Goal: Check status: Check status

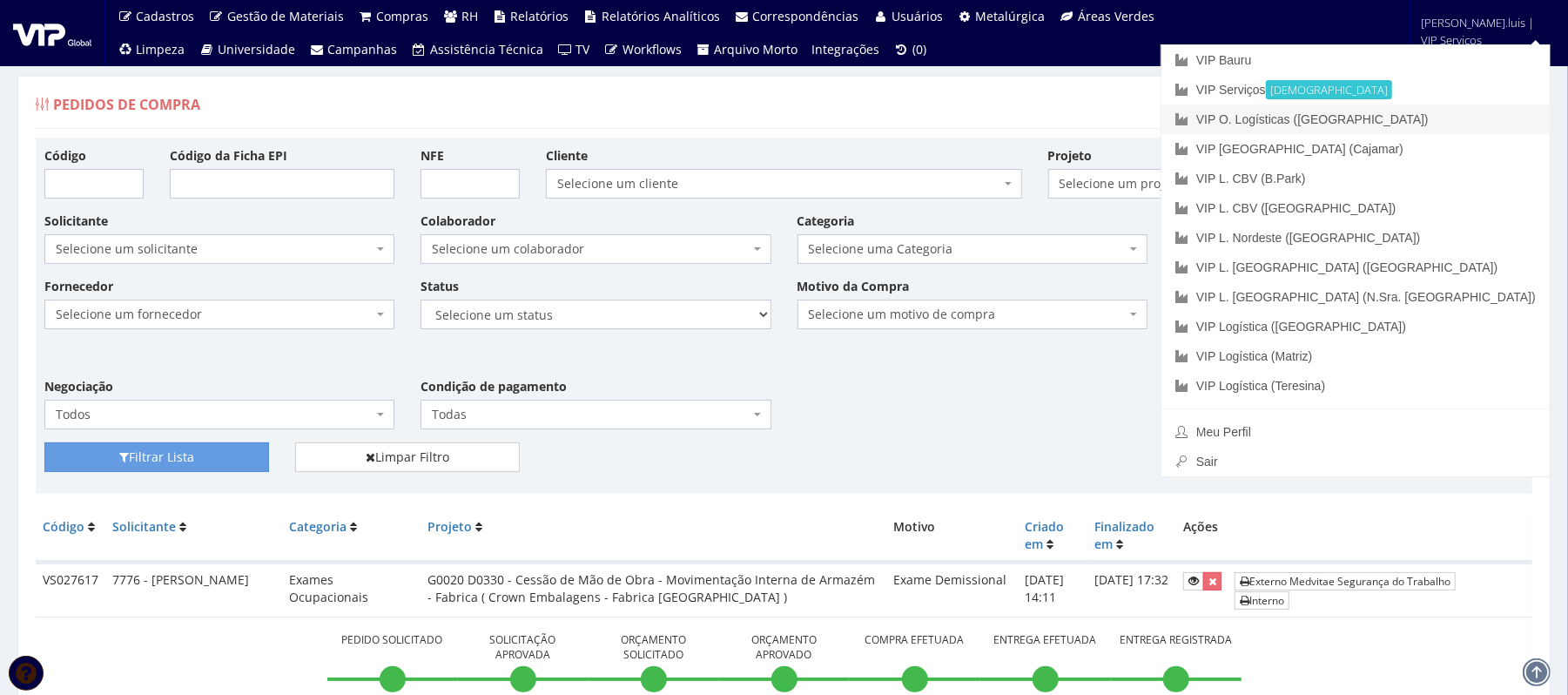
click at [1425, 120] on link "VIP O. Logísticas ([GEOGRAPHIC_DATA])" at bounding box center [1356, 119] width 389 height 30
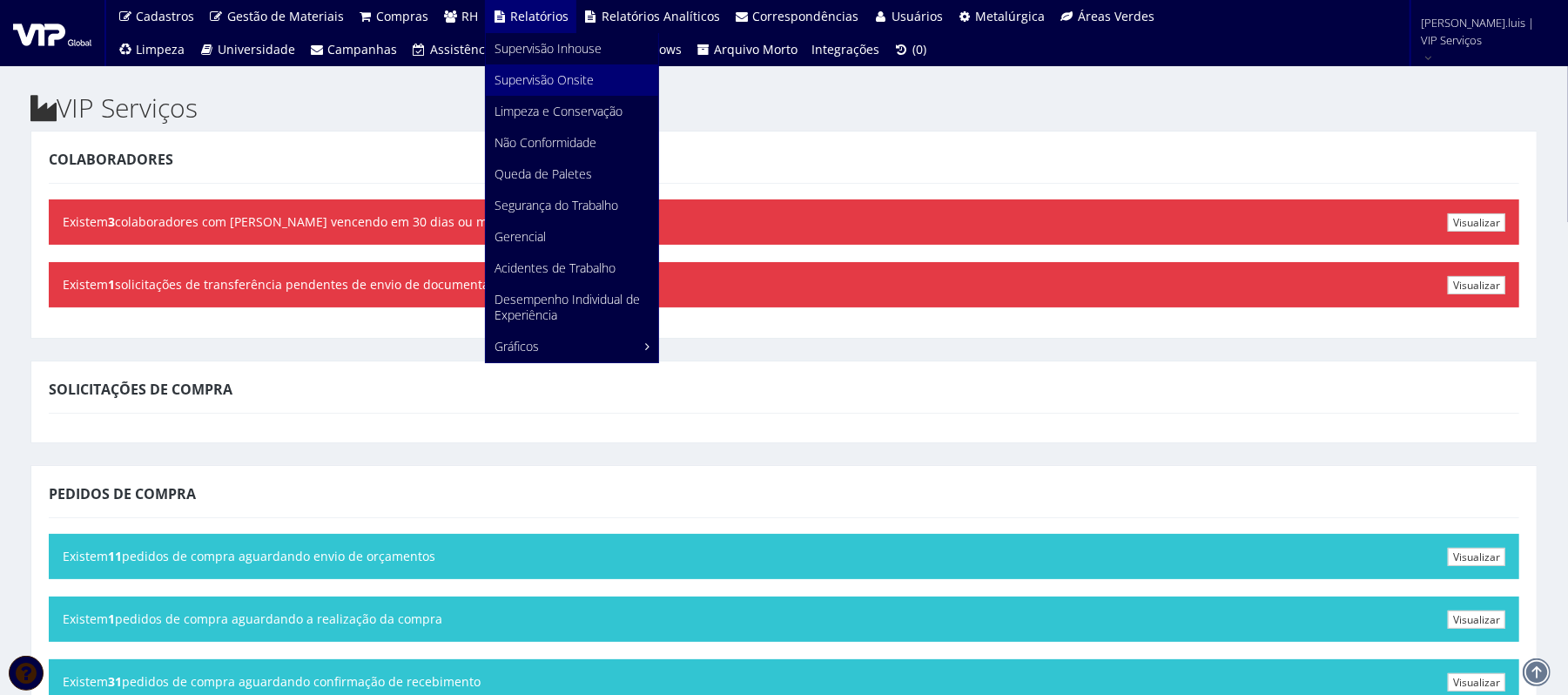
click at [540, 81] on span "Supervisão Onsite" at bounding box center [544, 79] width 99 height 17
click at [540, 54] on span "Supervisão Inhouse" at bounding box center [548, 48] width 107 height 17
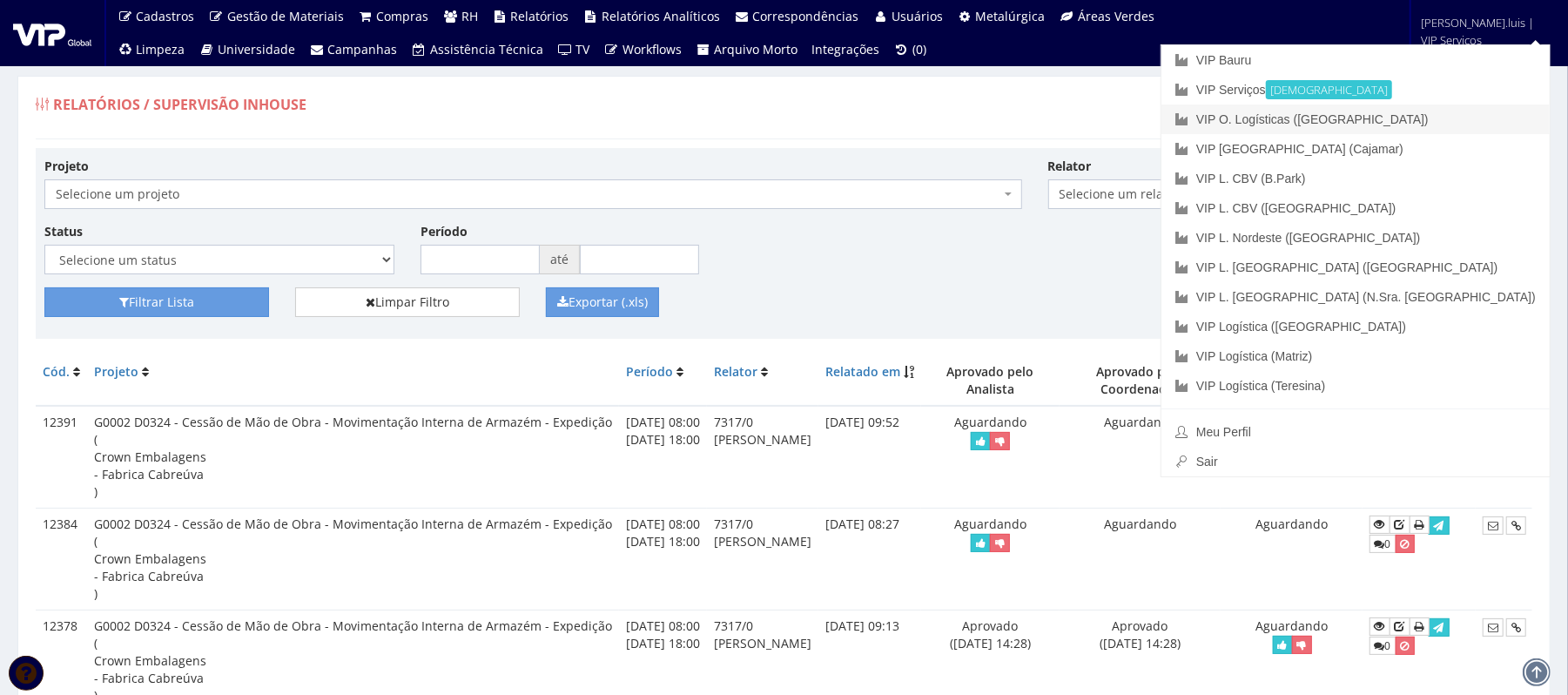
click at [1411, 113] on link "VIP O. Logísticas ([GEOGRAPHIC_DATA])" at bounding box center [1356, 119] width 389 height 30
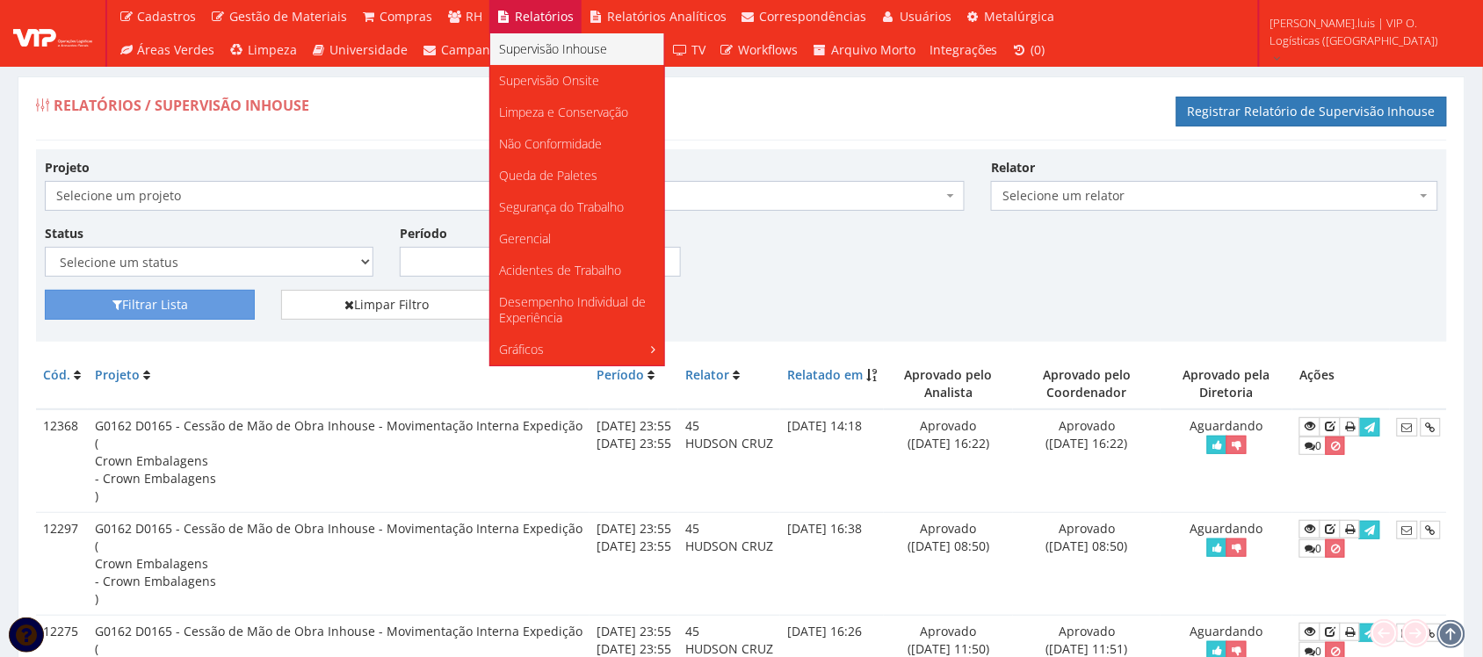
click at [525, 41] on span "Supervisão Inhouse" at bounding box center [553, 48] width 108 height 17
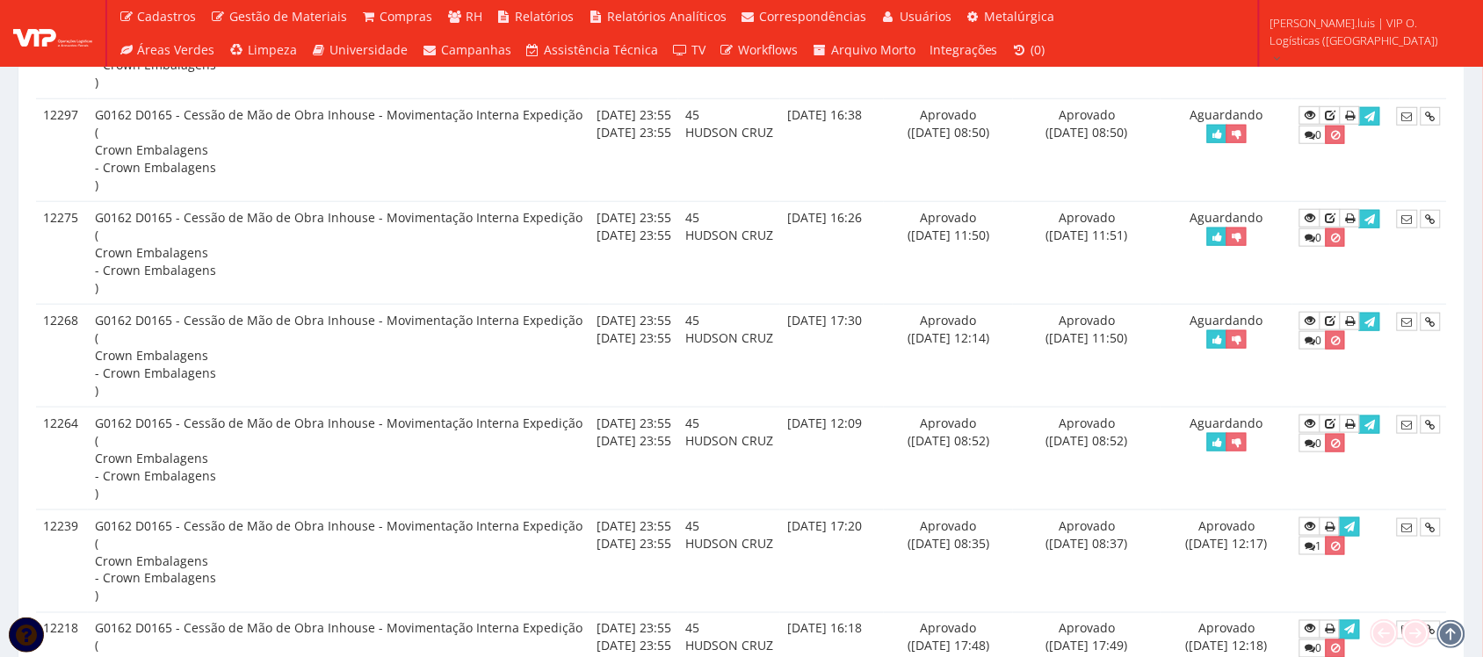
scroll to position [408, 0]
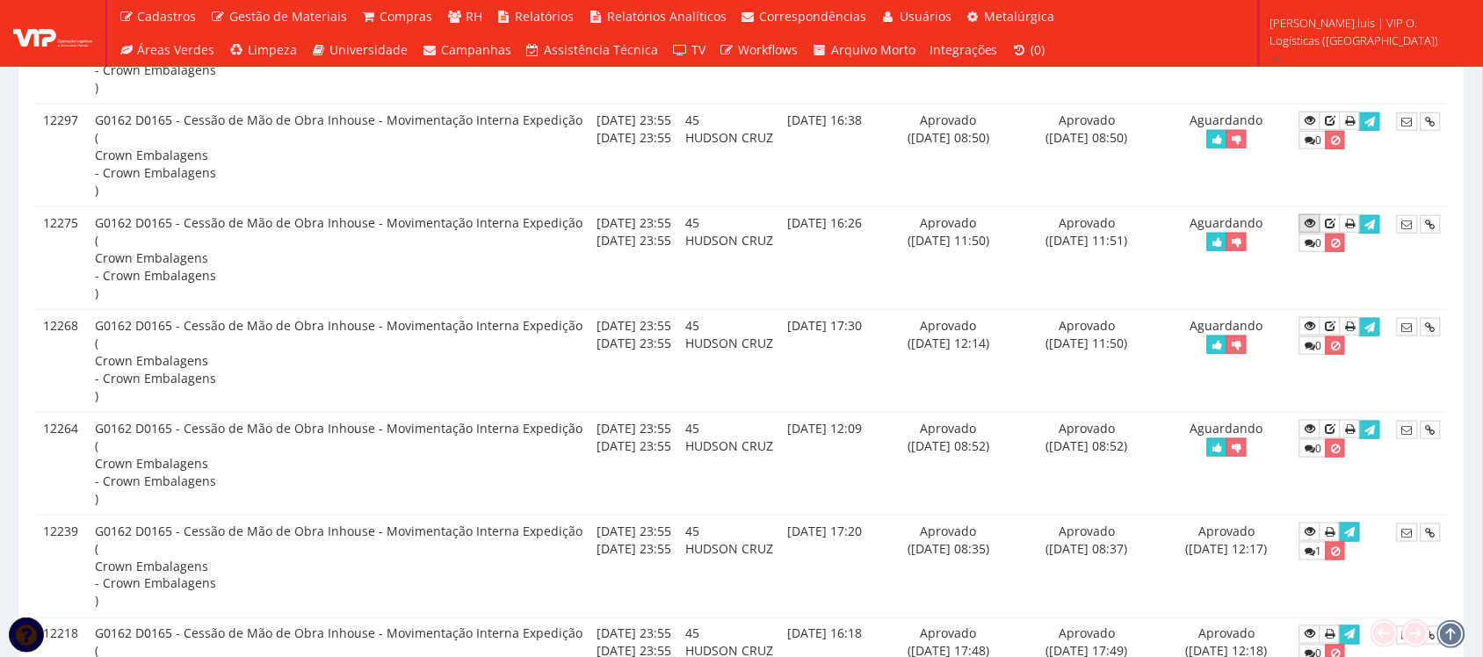
click at [1315, 227] on icon at bounding box center [1309, 223] width 11 height 12
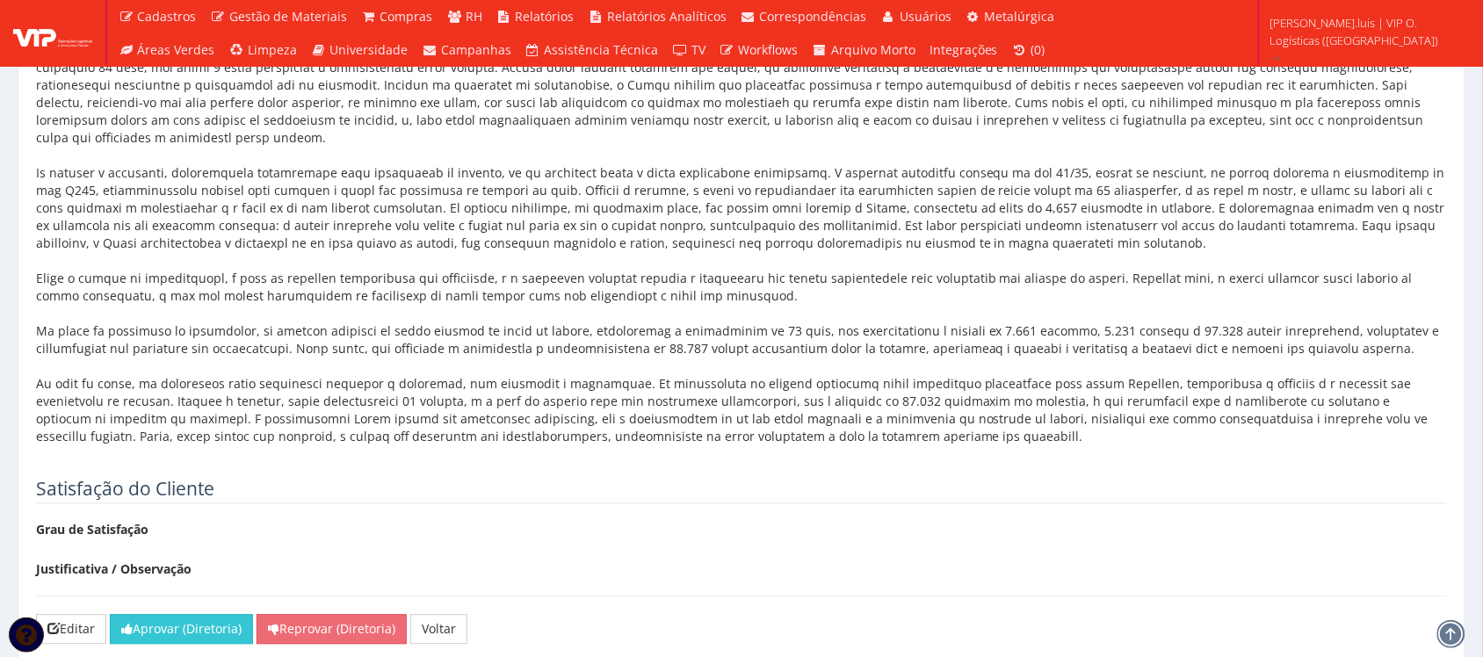
scroll to position [2930, 0]
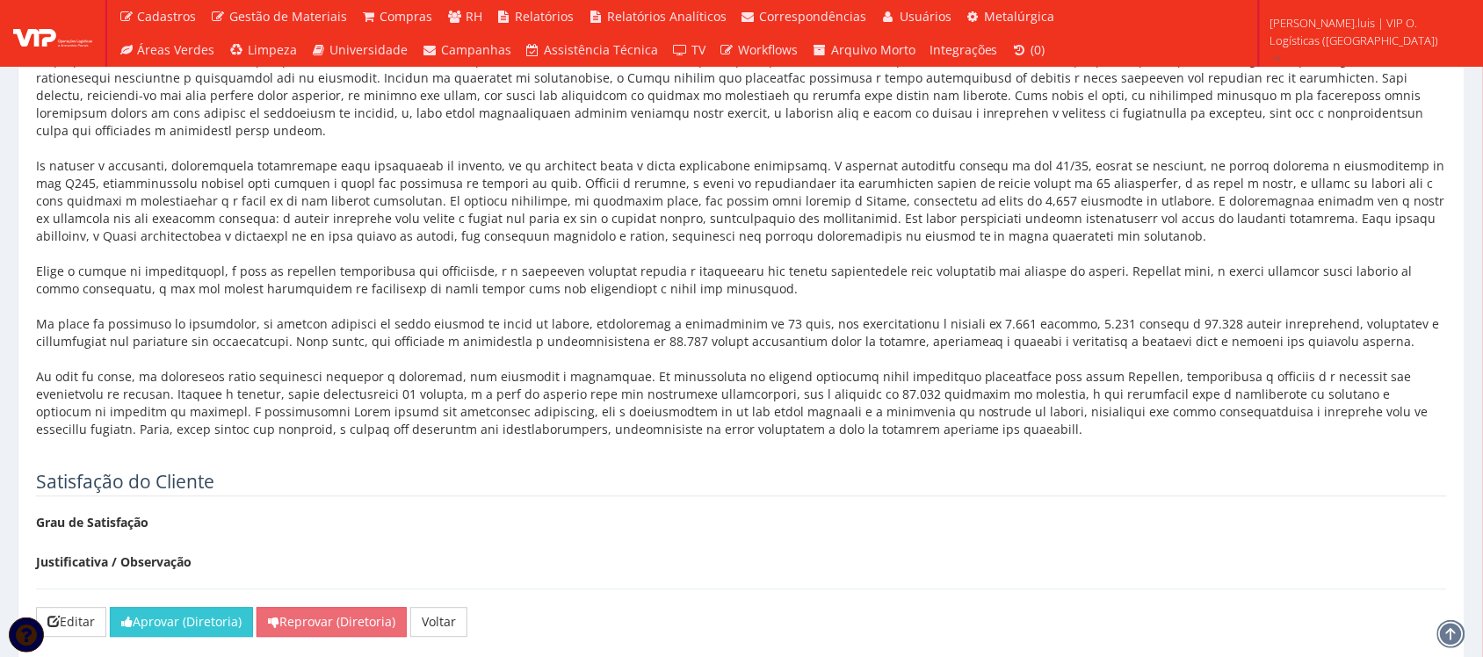
click at [1116, 222] on div at bounding box center [741, 237] width 1411 height 404
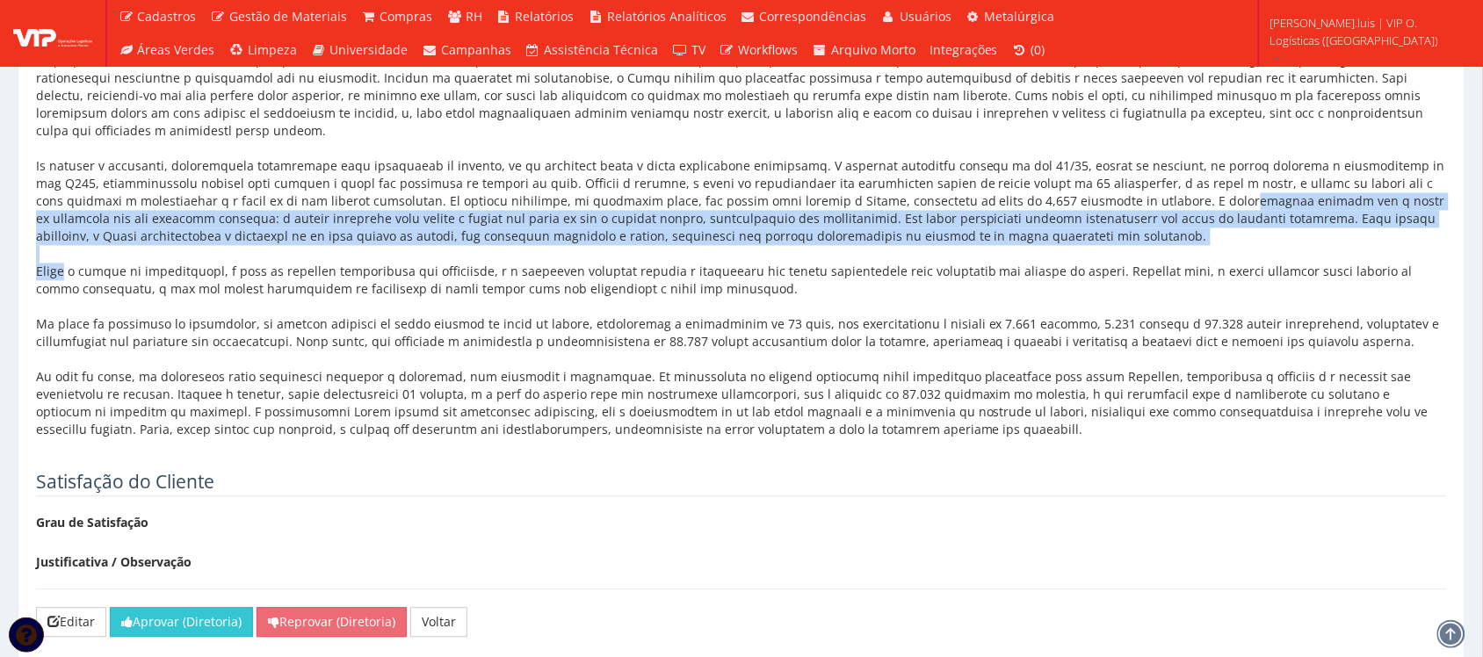
drag, startPoint x: 1116, startPoint y: 222, endPoint x: 1129, endPoint y: 256, distance: 35.9
click at [1129, 256] on div at bounding box center [741, 237] width 1411 height 404
copy div "A investigação apontou que a causa do incidente foi uma condição insegura: o pa…"
drag, startPoint x: 758, startPoint y: 458, endPoint x: 1346, endPoint y: 451, distance: 587.7
click at [758, 439] on div at bounding box center [741, 237] width 1411 height 404
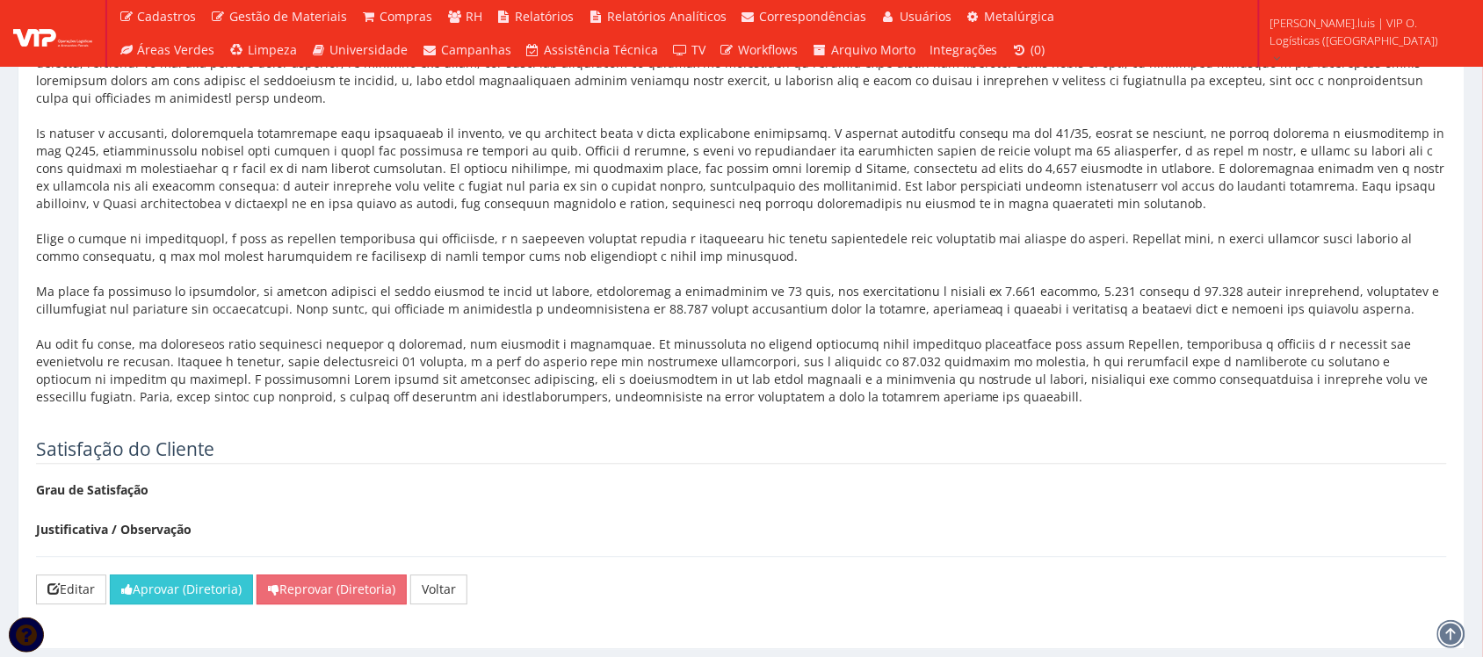
scroll to position [2852, 0]
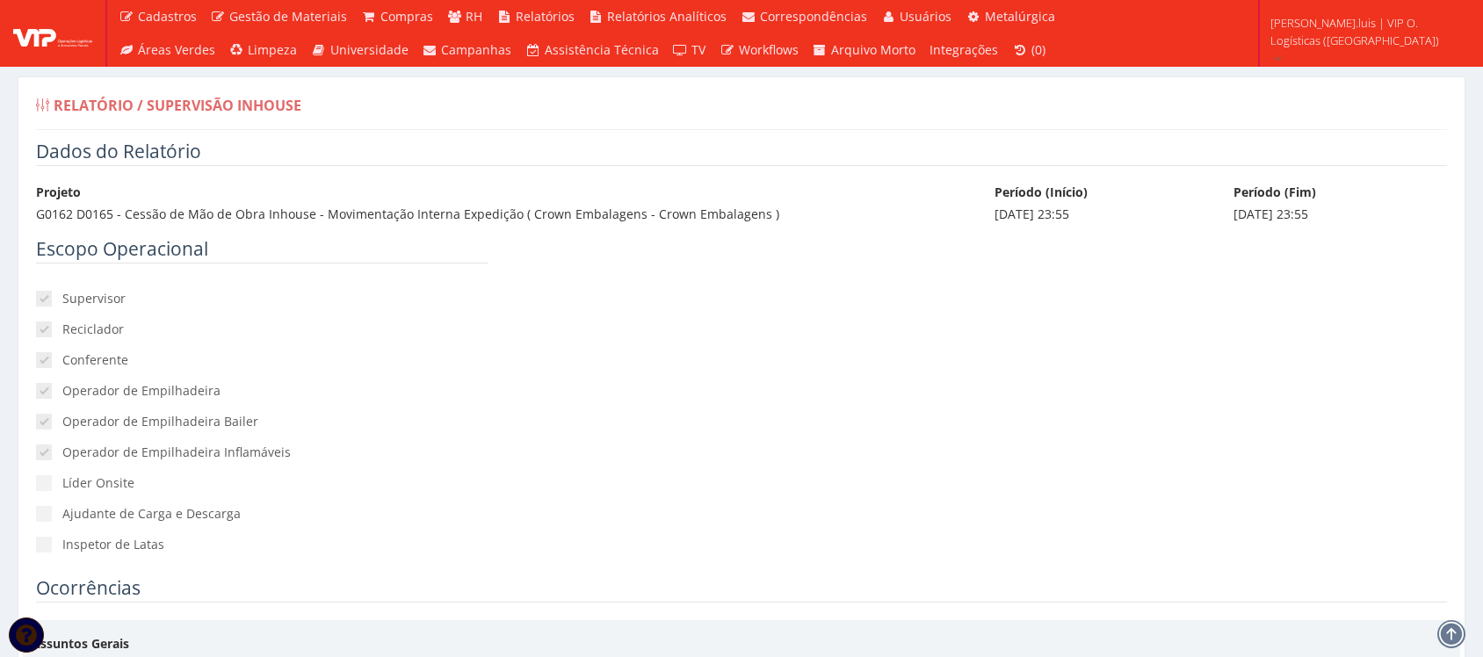
scroll to position [2833, 0]
